Goal: Information Seeking & Learning: Learn about a topic

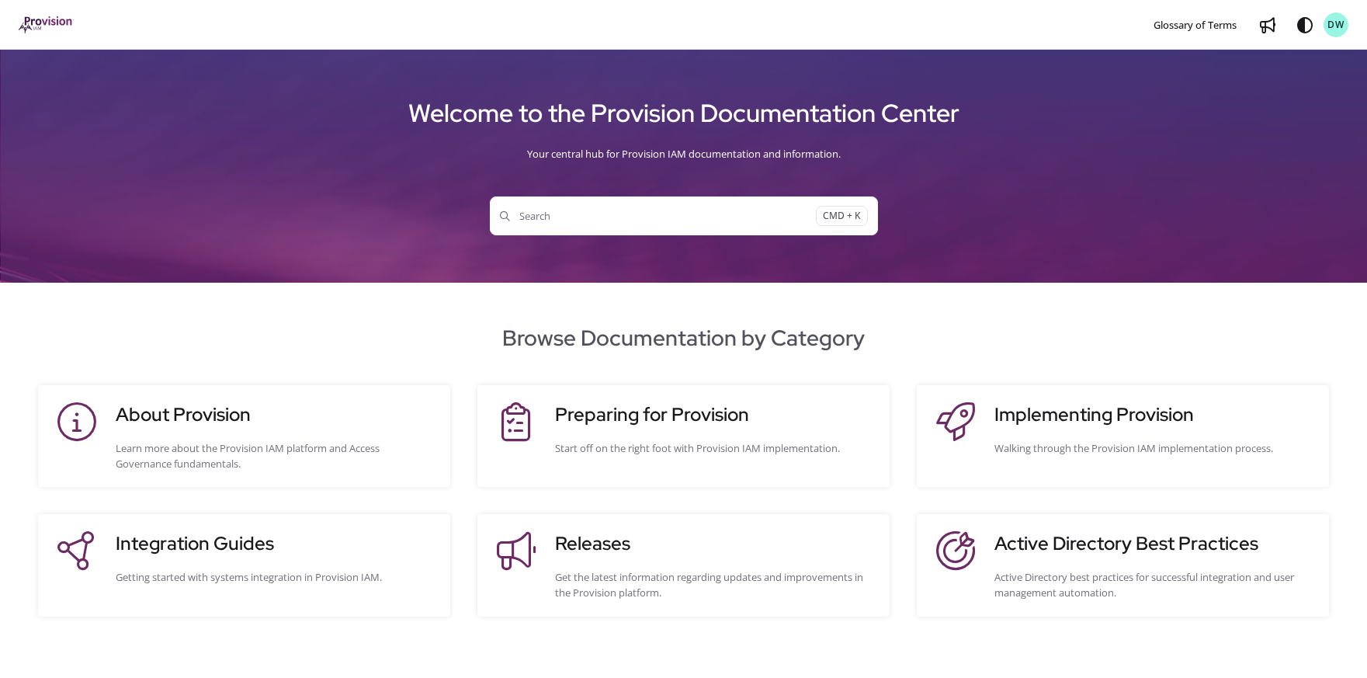
click at [663, 203] on button "Search CMD + K" at bounding box center [684, 215] width 388 height 39
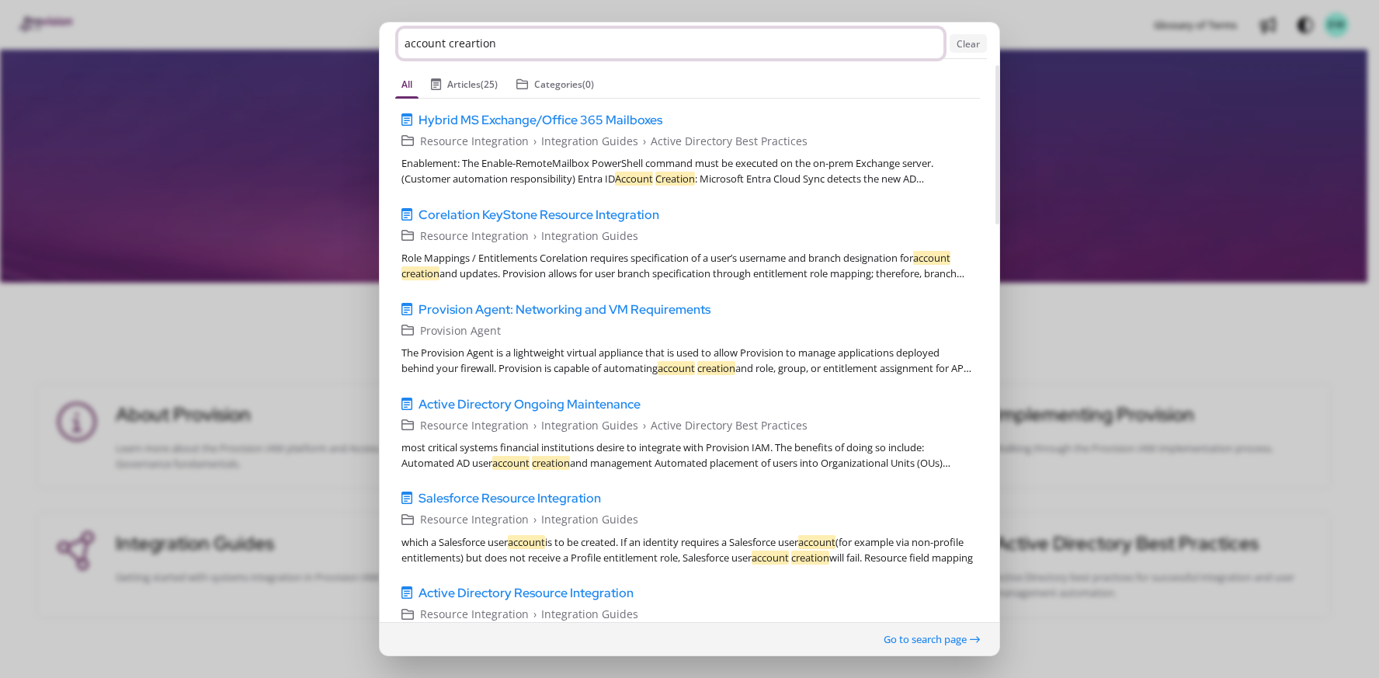
click at [481, 55] on input "account creartion" at bounding box center [670, 43] width 545 height 29
type input "a"
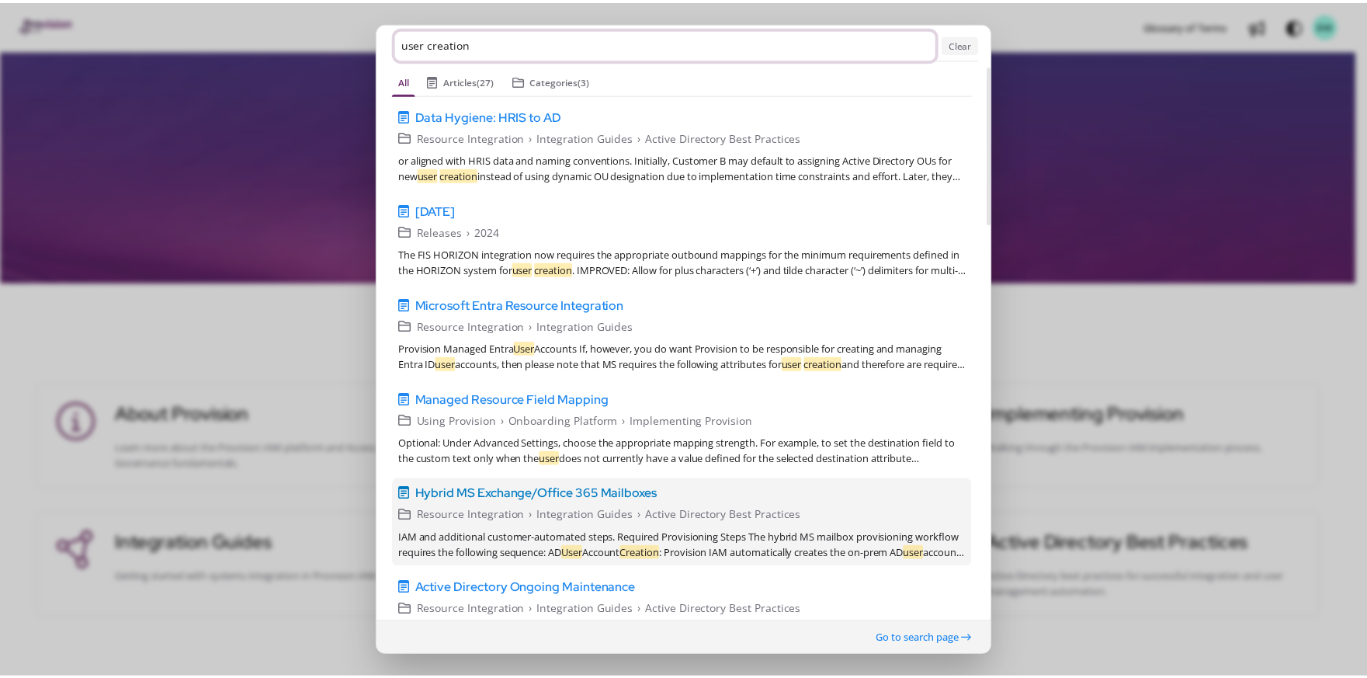
scroll to position [14, 0]
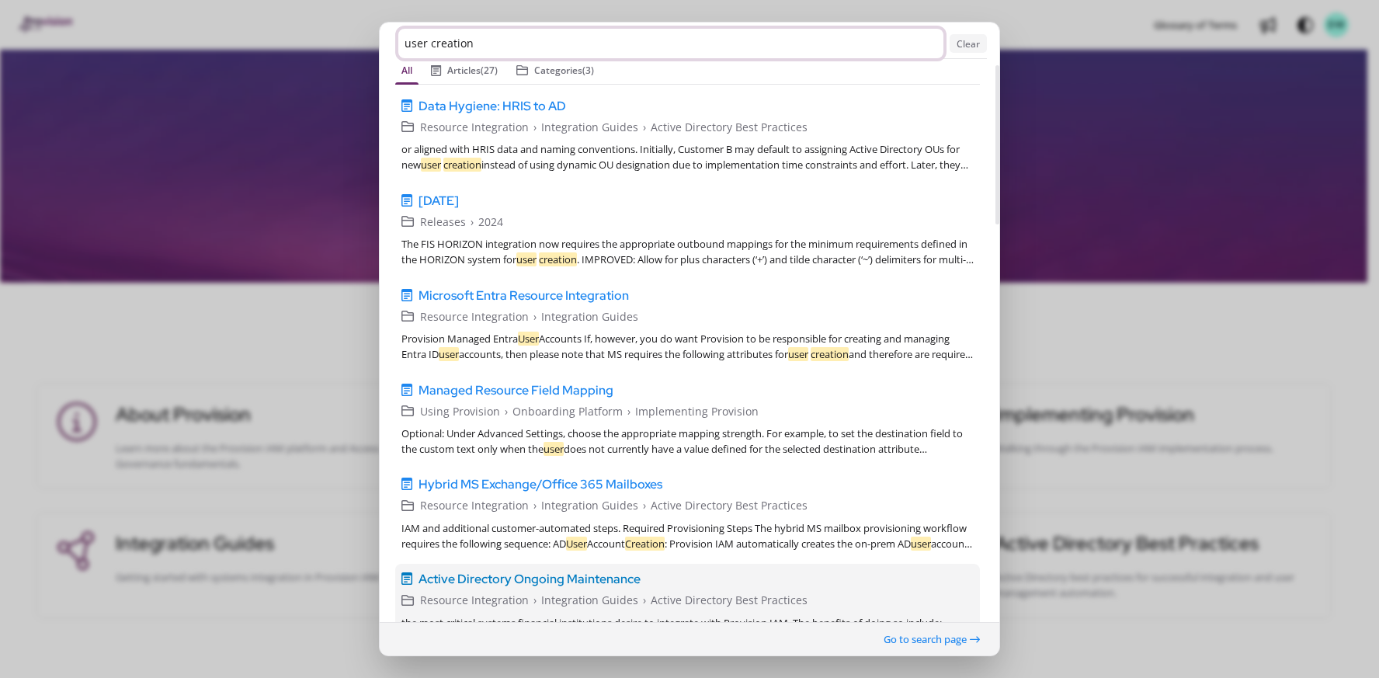
type input "user creation"
click at [513, 579] on span "Active Directory Ongoing Maintenance" at bounding box center [529, 579] width 222 height 19
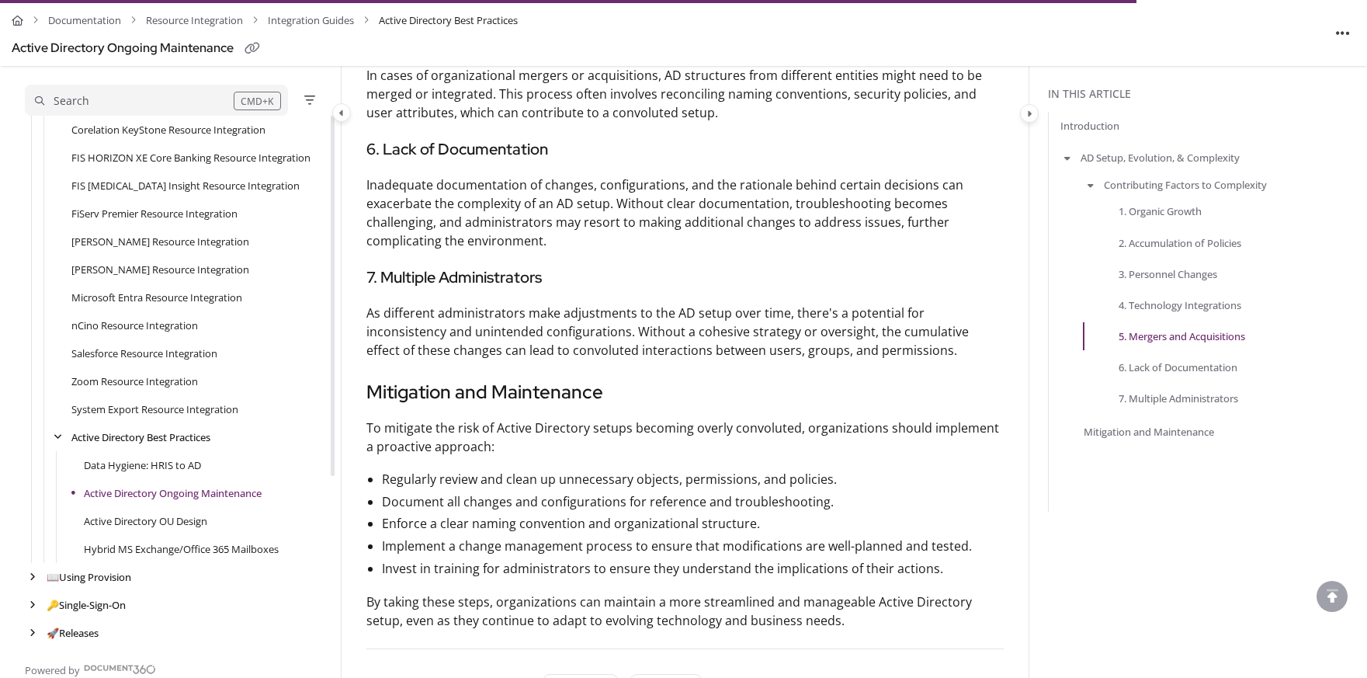
scroll to position [1476, 0]
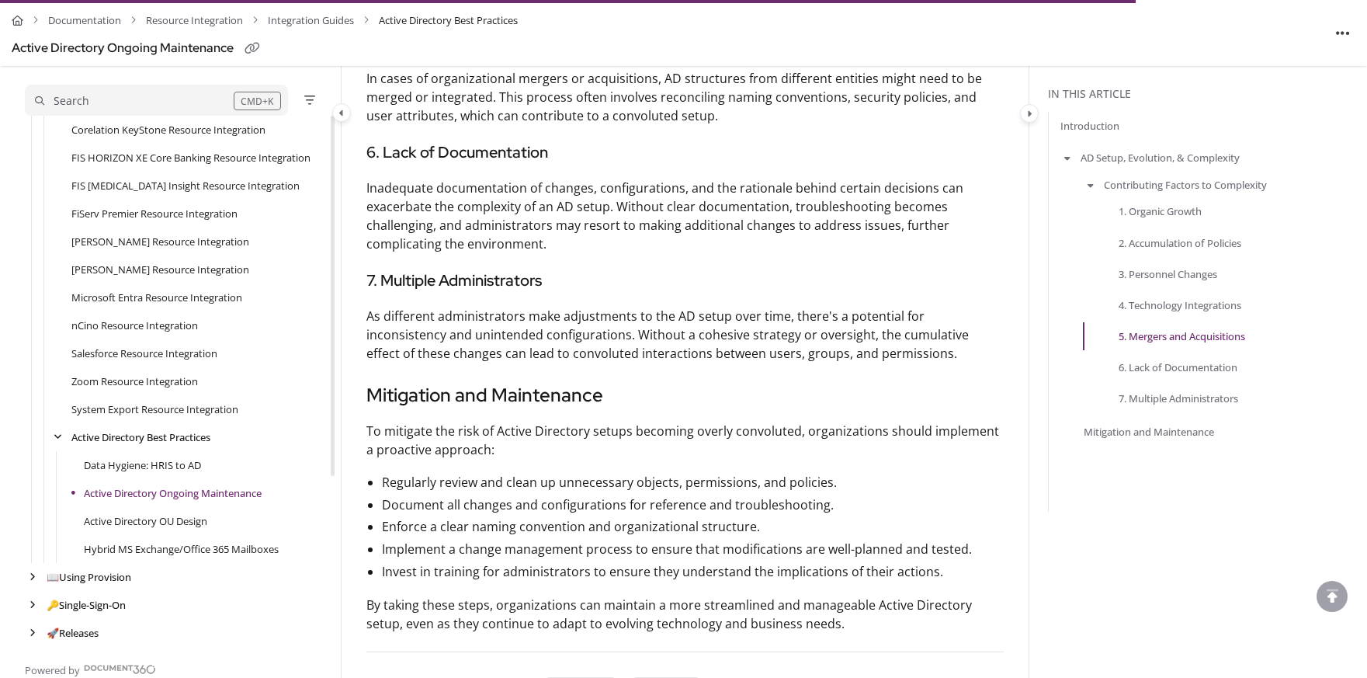
click at [120, 96] on div "Search" at bounding box center [134, 100] width 199 height 17
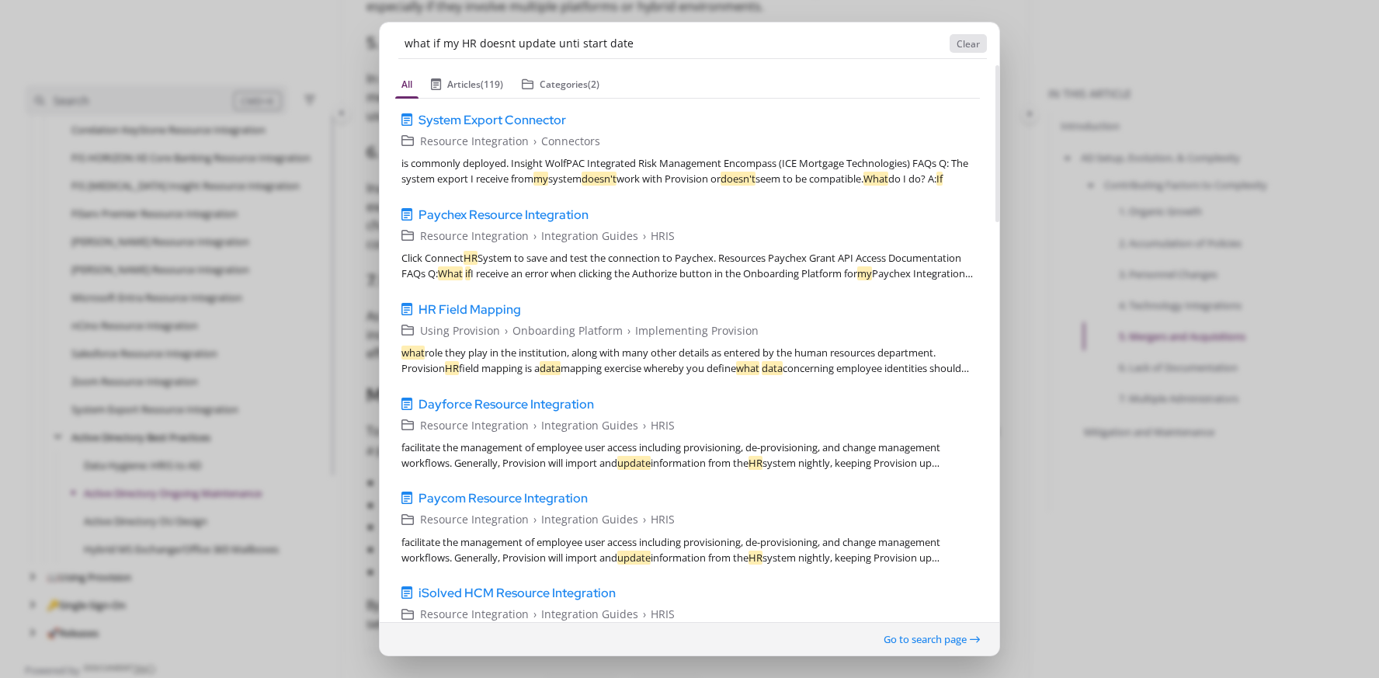
type input "what if my HR doesnt update unti start date"
click at [976, 46] on button "Clear" at bounding box center [967, 43] width 37 height 19
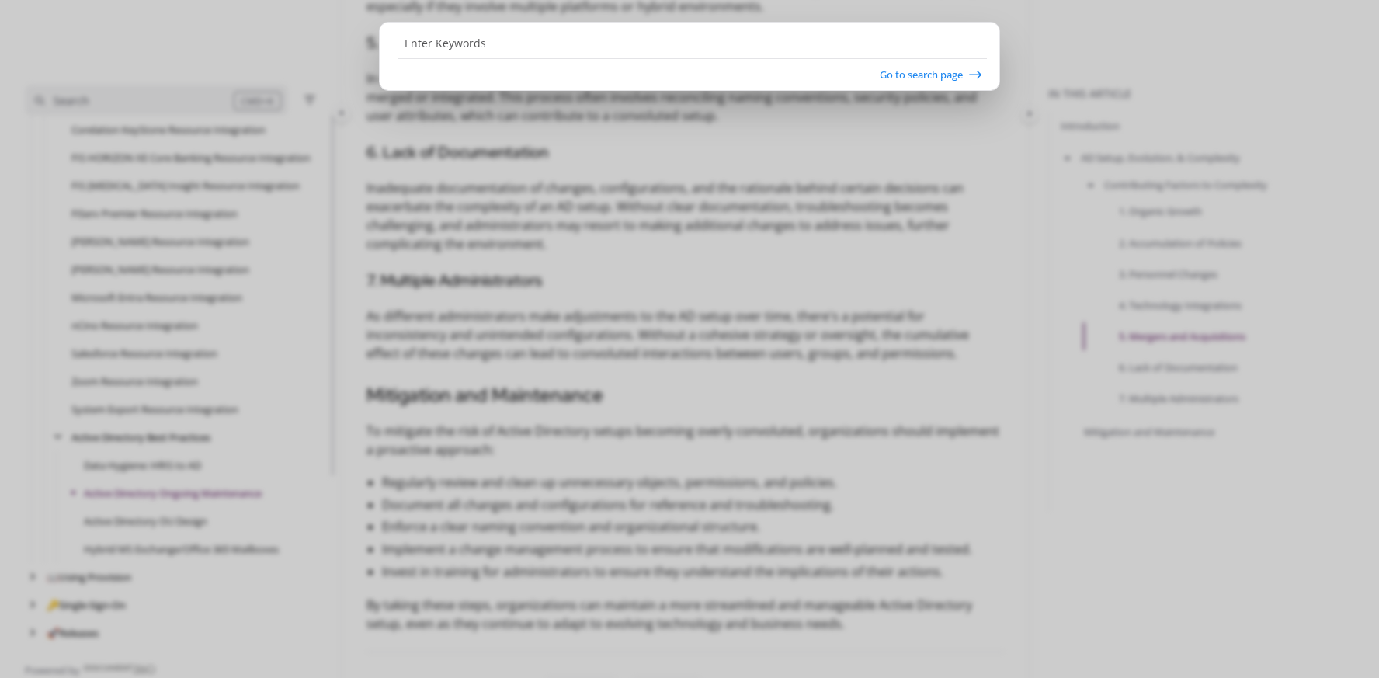
click at [671, 367] on ngb-modal-window "Go to search page" at bounding box center [689, 339] width 1379 height 678
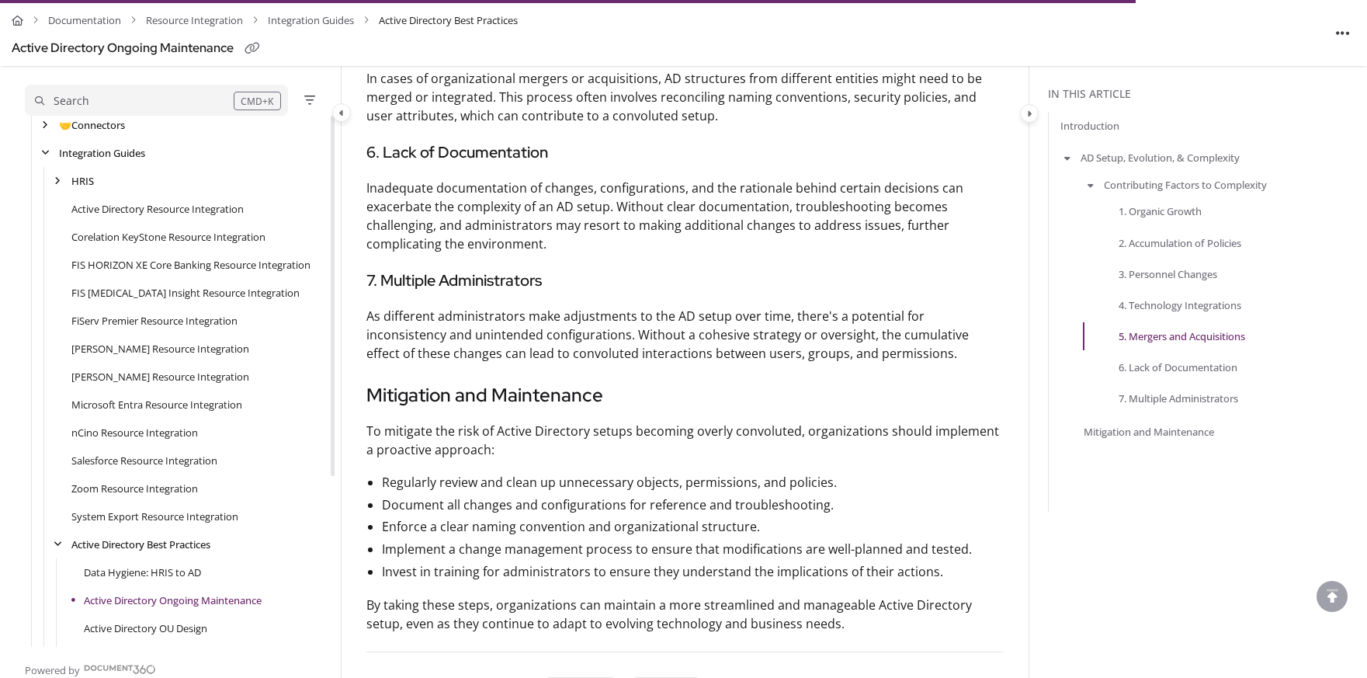
scroll to position [143, 0]
click at [57, 550] on icon "arrow" at bounding box center [58, 545] width 9 height 9
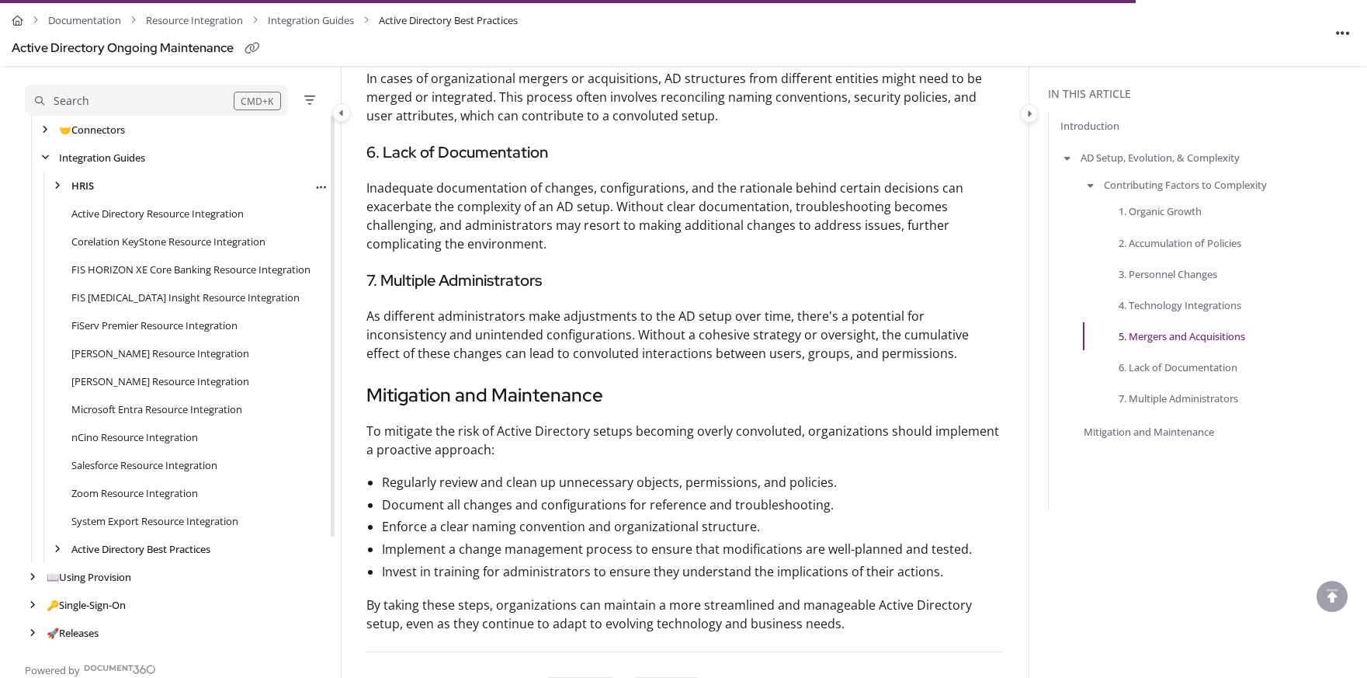
click at [85, 190] on link "HRIS" at bounding box center [82, 186] width 23 height 16
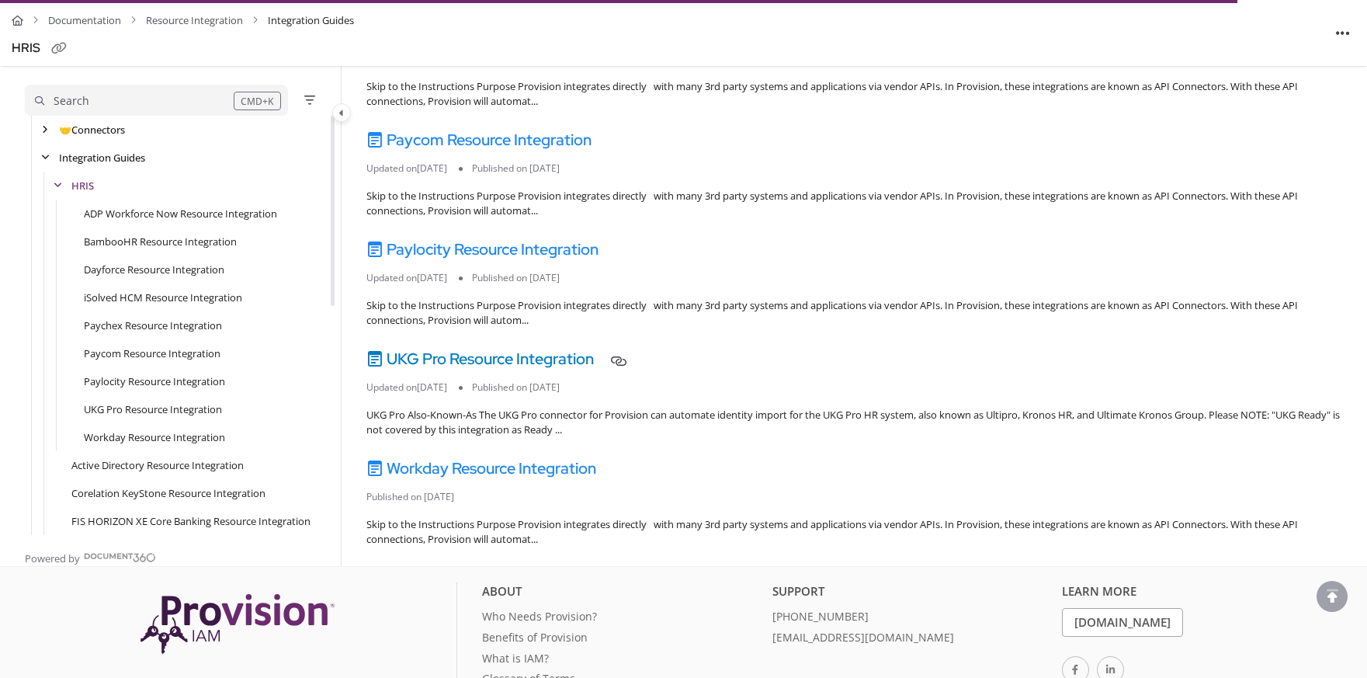
click at [563, 362] on link "UKG Pro Resource Integration" at bounding box center [479, 359] width 227 height 20
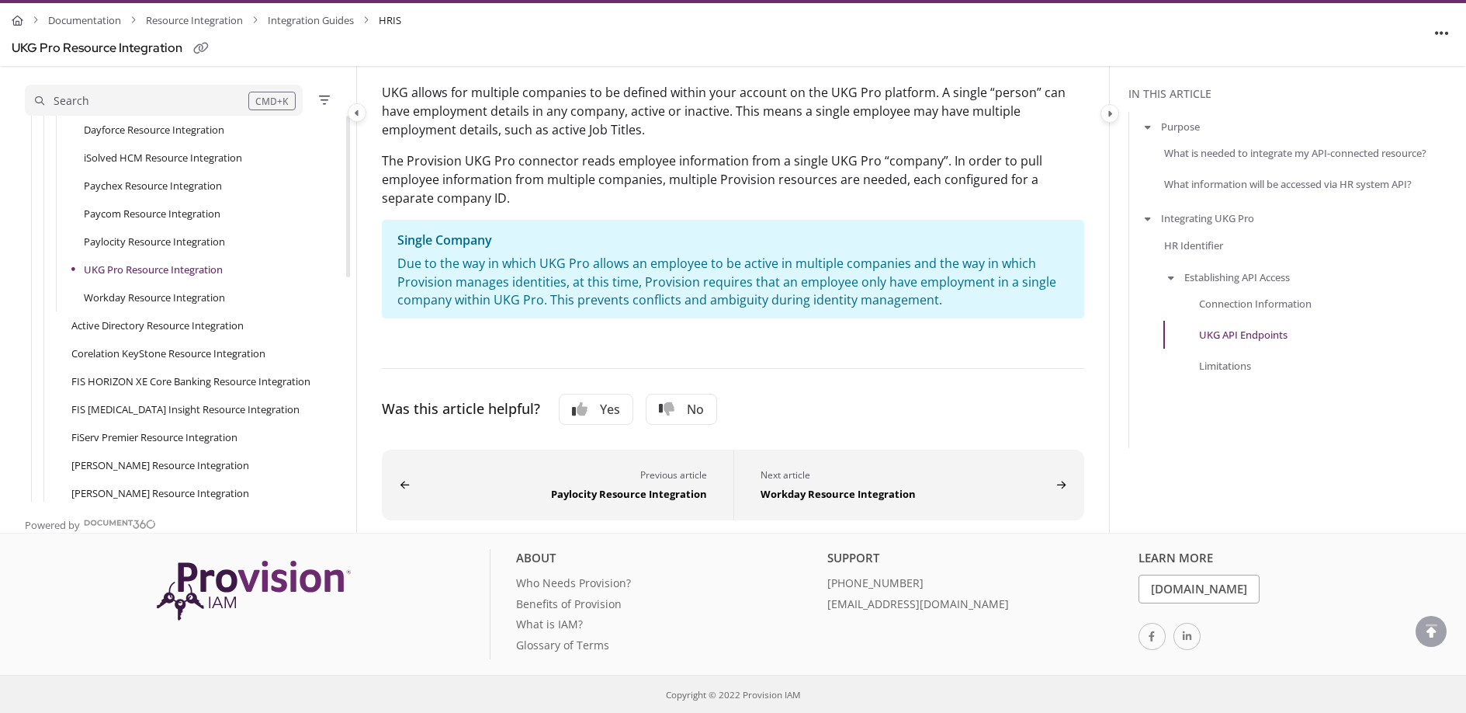
scroll to position [140, 0]
